Goal: Task Accomplishment & Management: Use online tool/utility

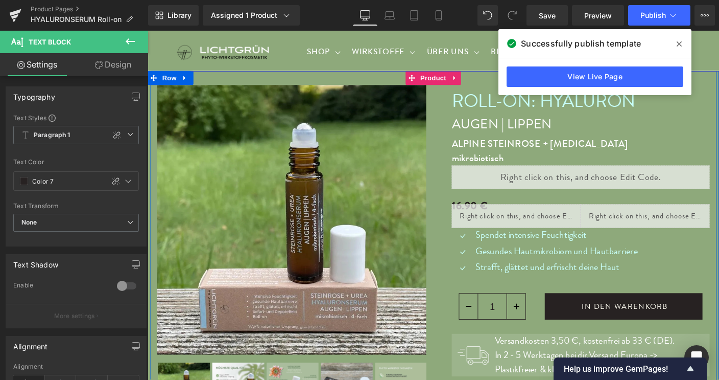
scroll to position [553, 0]
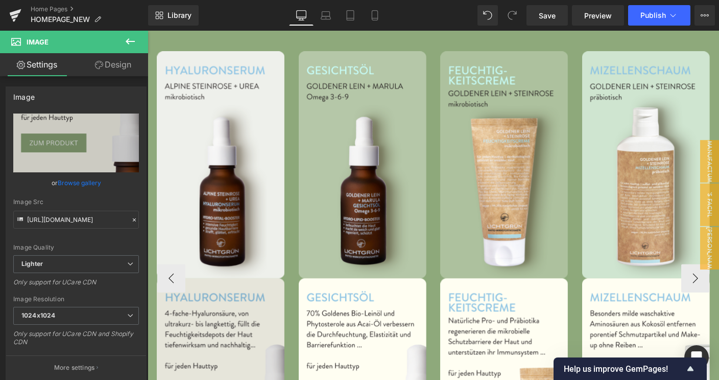
scroll to position [1001, 0]
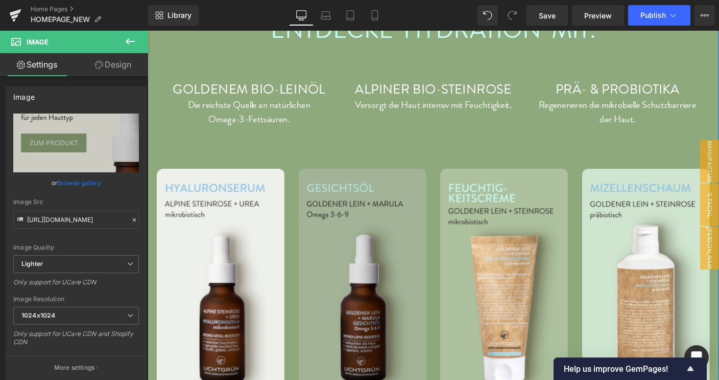
scroll to position [859, 0]
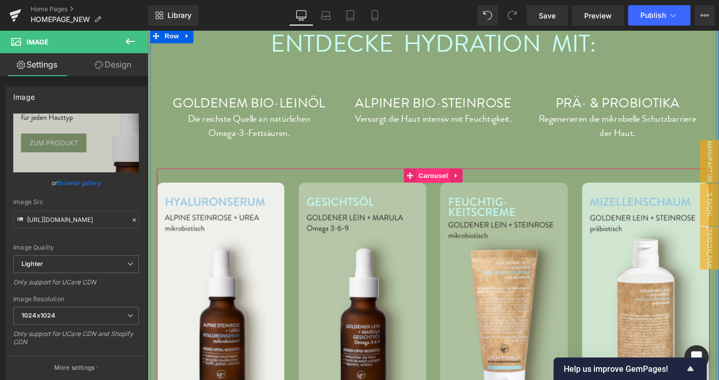
click at [452, 180] on span "Carousel" at bounding box center [456, 187] width 37 height 15
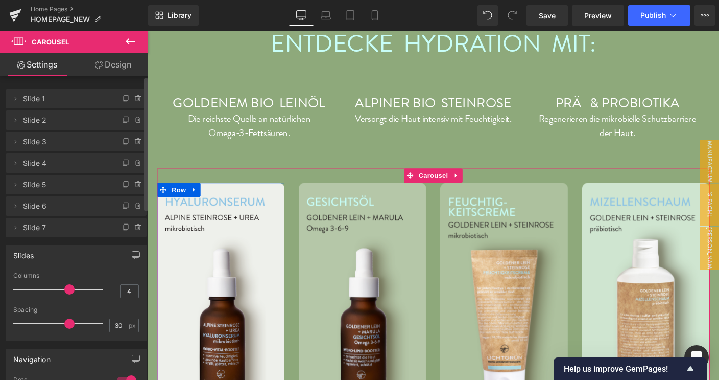
click at [47, 104] on span "Slide 1" at bounding box center [66, 98] width 86 height 19
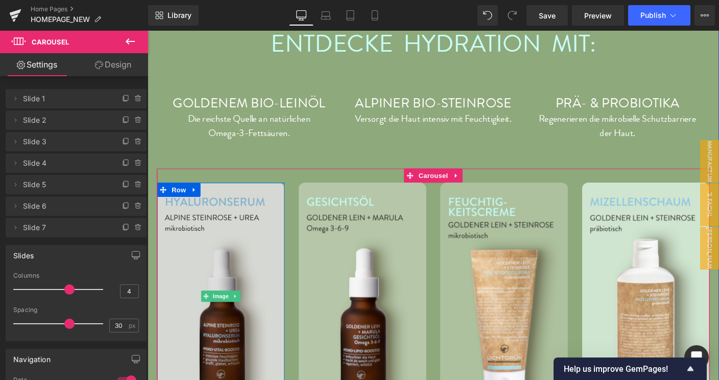
click at [243, 255] on img at bounding box center [227, 317] width 138 height 245
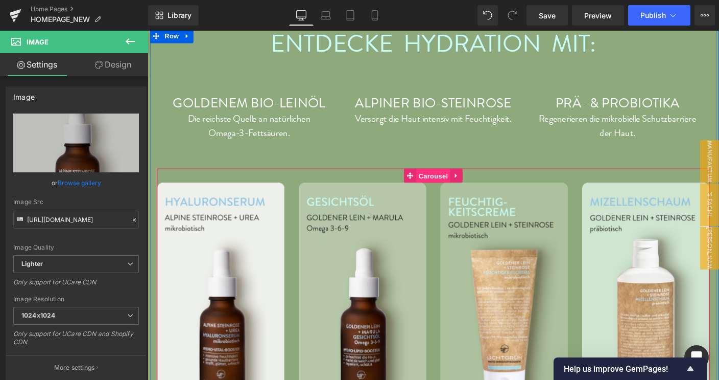
click at [445, 180] on span "Carousel" at bounding box center [456, 187] width 37 height 15
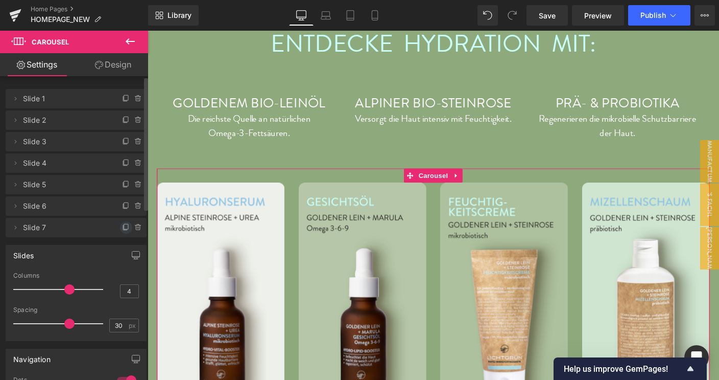
click at [122, 228] on icon at bounding box center [126, 227] width 8 height 8
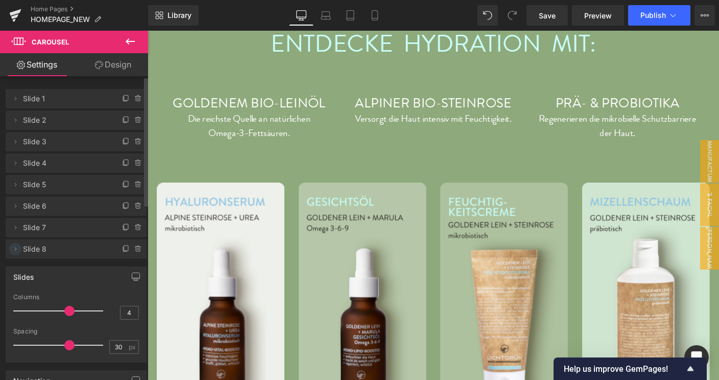
click at [16, 249] on icon at bounding box center [16, 249] width 2 height 4
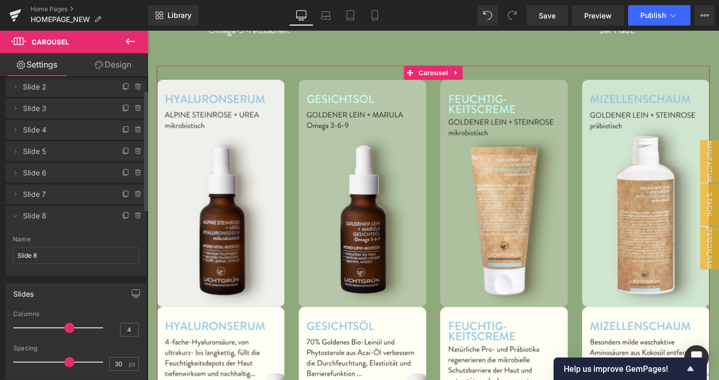
scroll to position [33, 0]
click at [36, 216] on span "Slide 8" at bounding box center [66, 215] width 86 height 19
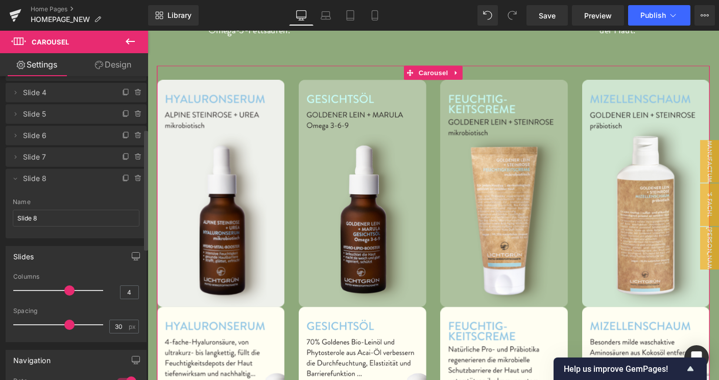
scroll to position [68, 0]
click at [116, 66] on link "Design" at bounding box center [113, 64] width 74 height 23
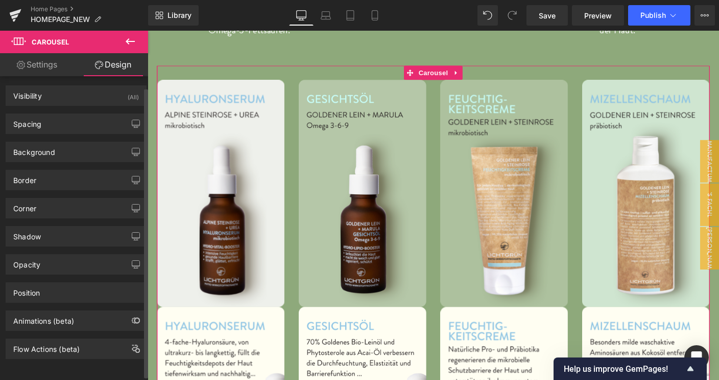
scroll to position [0, 0]
click at [43, 66] on link "Settings" at bounding box center [37, 64] width 74 height 23
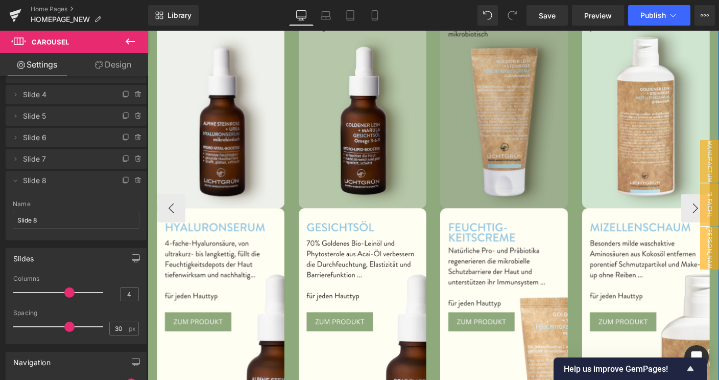
scroll to position [1076, 0]
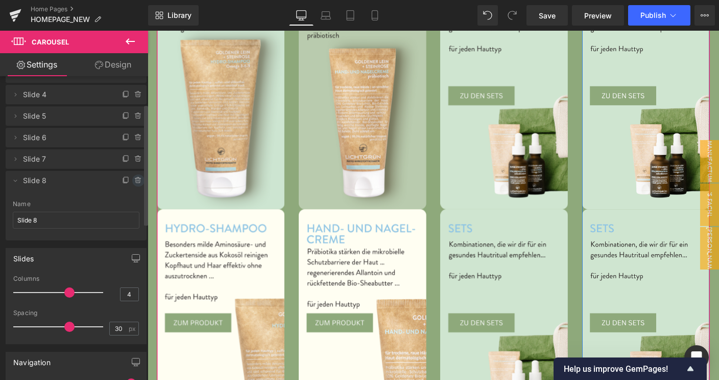
click at [137, 178] on icon at bounding box center [138, 177] width 2 height 1
click at [118, 179] on button "Delete" at bounding box center [127, 180] width 32 height 13
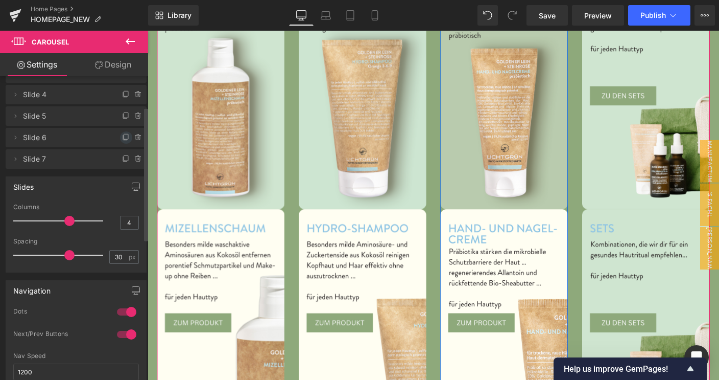
click at [122, 138] on icon at bounding box center [126, 137] width 8 height 8
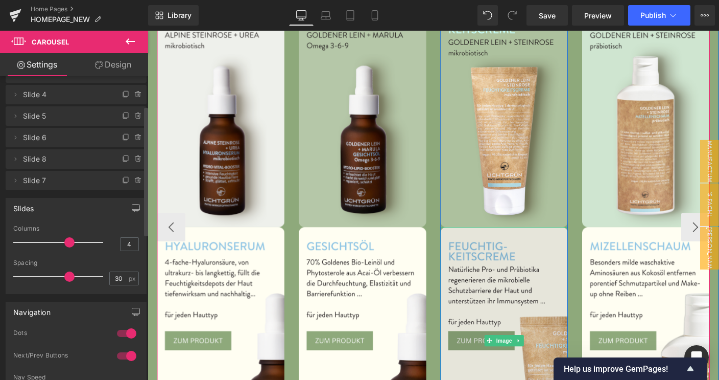
scroll to position [1058, 0]
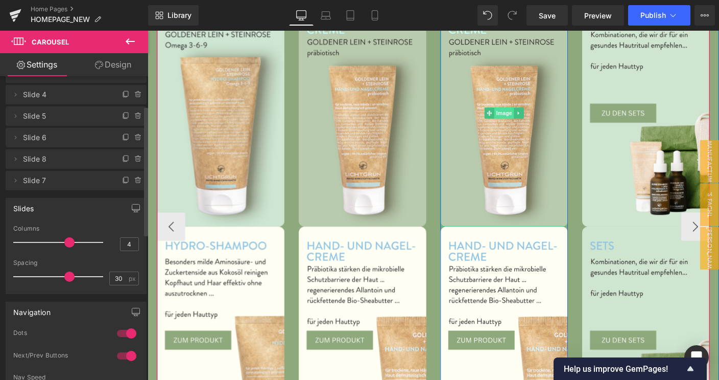
click at [529, 113] on span "Image" at bounding box center [533, 119] width 21 height 12
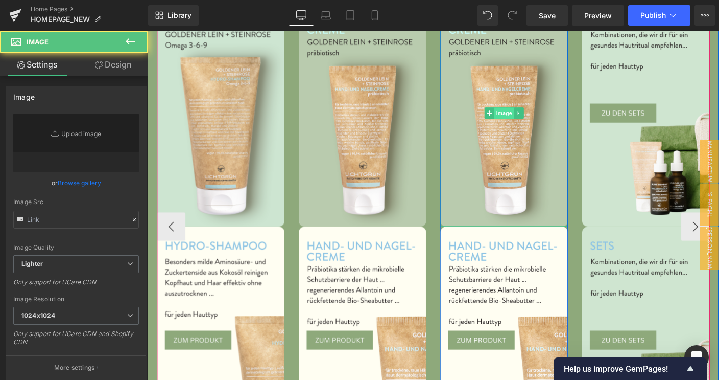
type input "[URL][DOMAIN_NAME]"
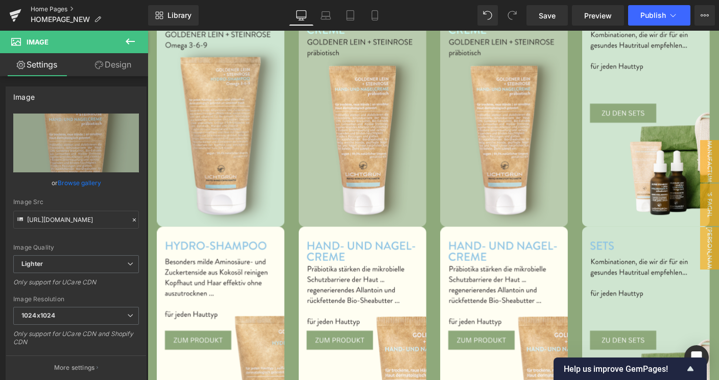
click at [53, 12] on link "Home Pages" at bounding box center [90, 9] width 118 height 8
